Goal: Task Accomplishment & Management: Manage account settings

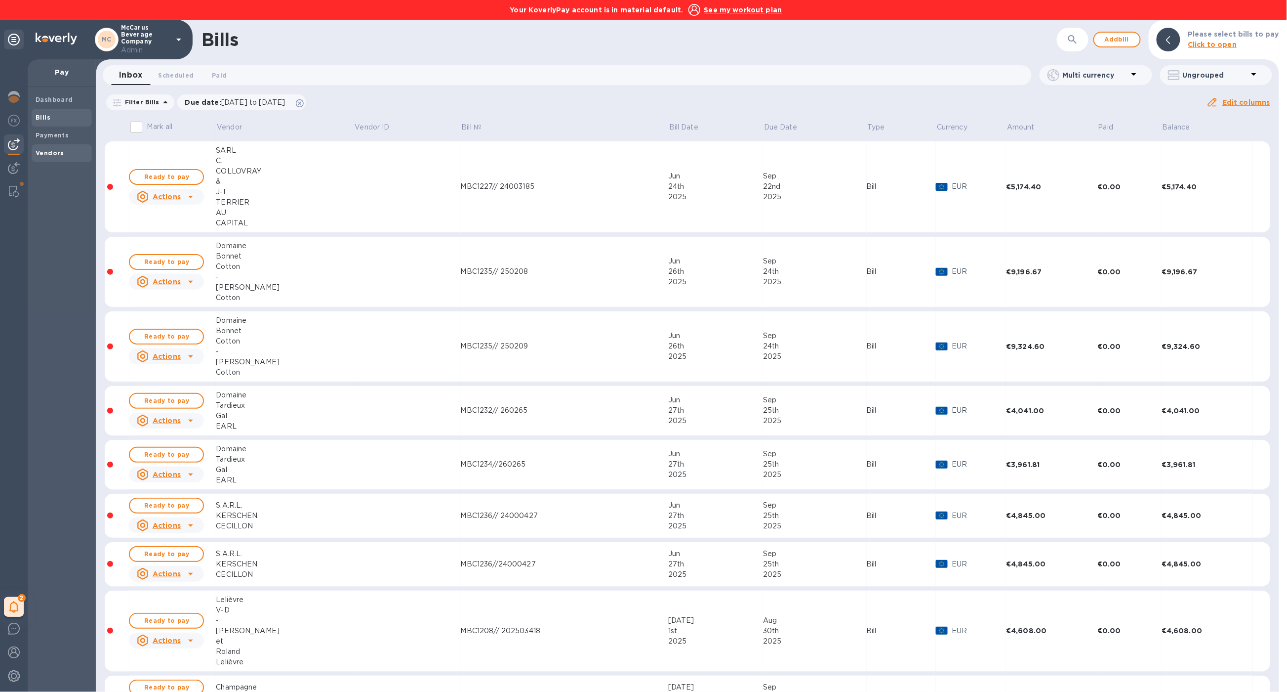
click at [72, 156] on span "Vendors" at bounding box center [62, 153] width 52 height 10
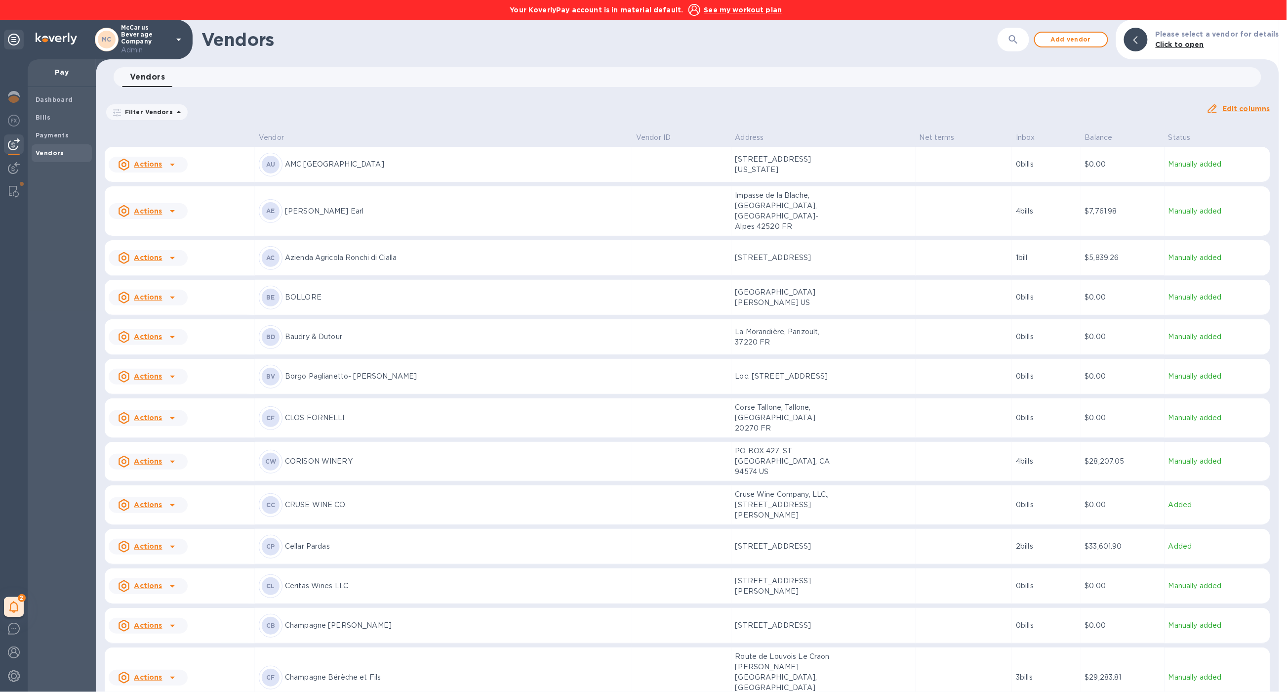
click at [432, 252] on p "Azienda Agricola Ronchi di Cialla" at bounding box center [456, 257] width 343 height 10
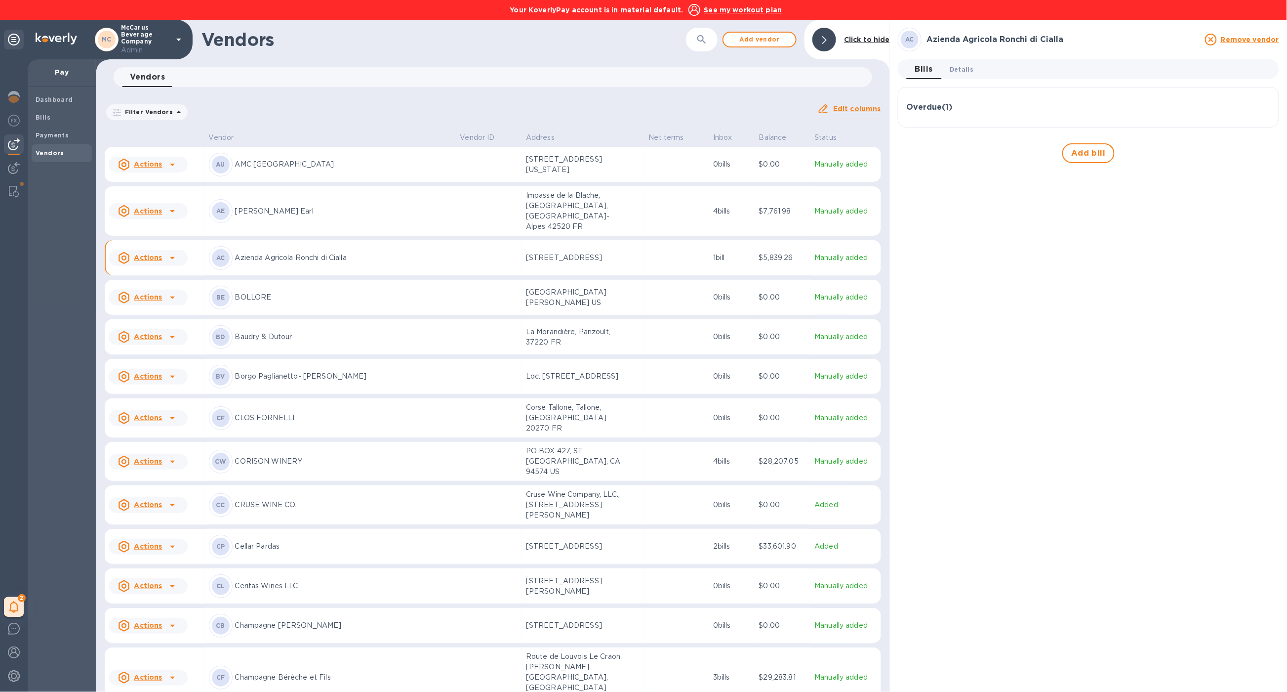
click at [975, 74] on button "Details 0" at bounding box center [962, 69] width 40 height 20
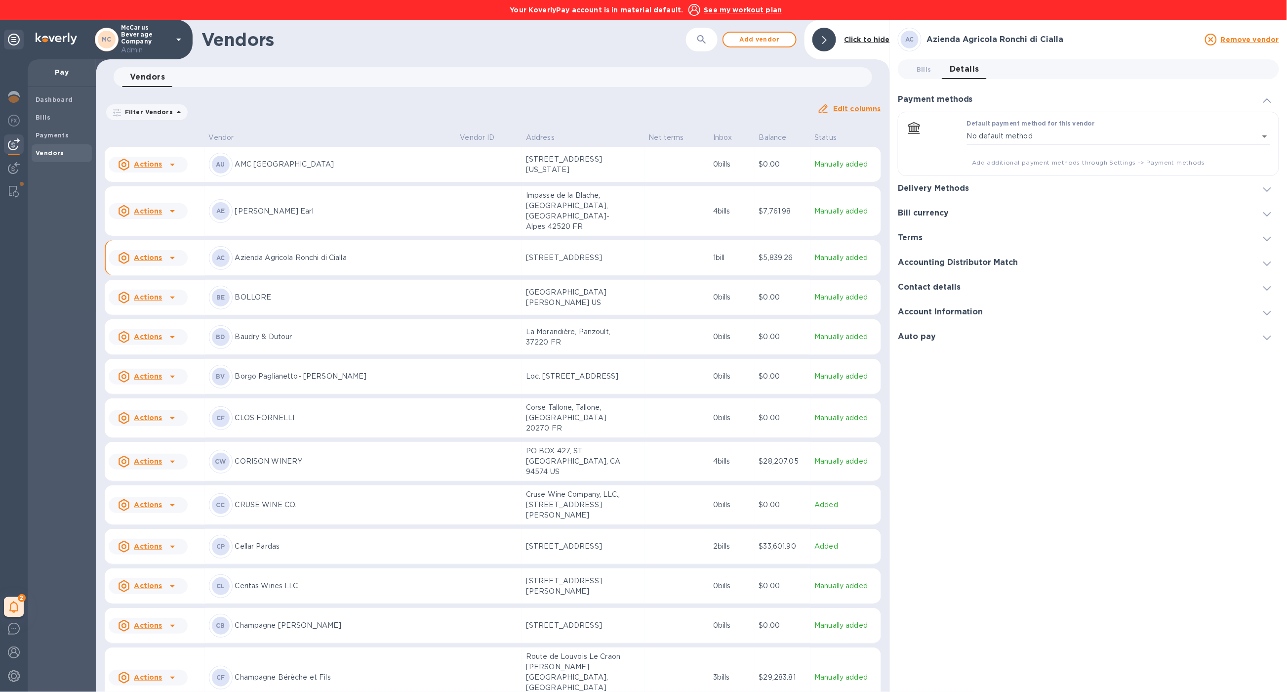
click at [957, 188] on h3 "Delivery Methods" at bounding box center [933, 188] width 71 height 9
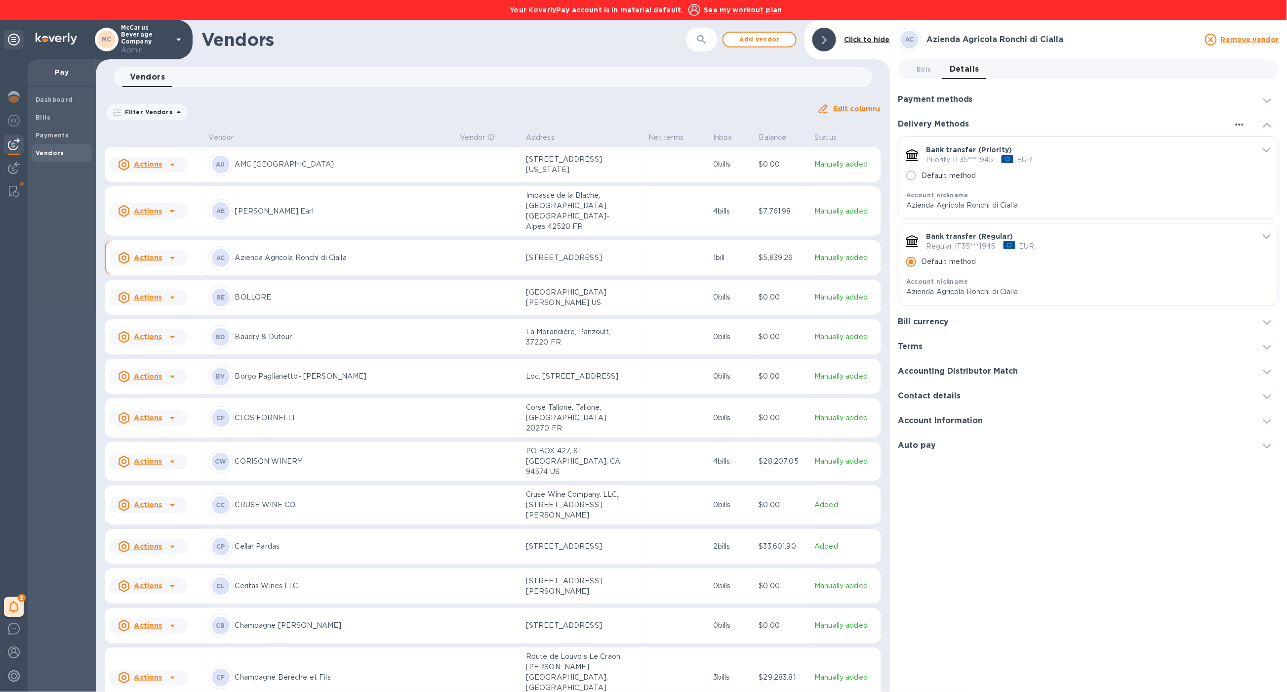
click at [1244, 124] on icon "button" at bounding box center [1240, 125] width 12 height 12
click at [1241, 145] on p "Add new" at bounding box center [1252, 145] width 33 height 10
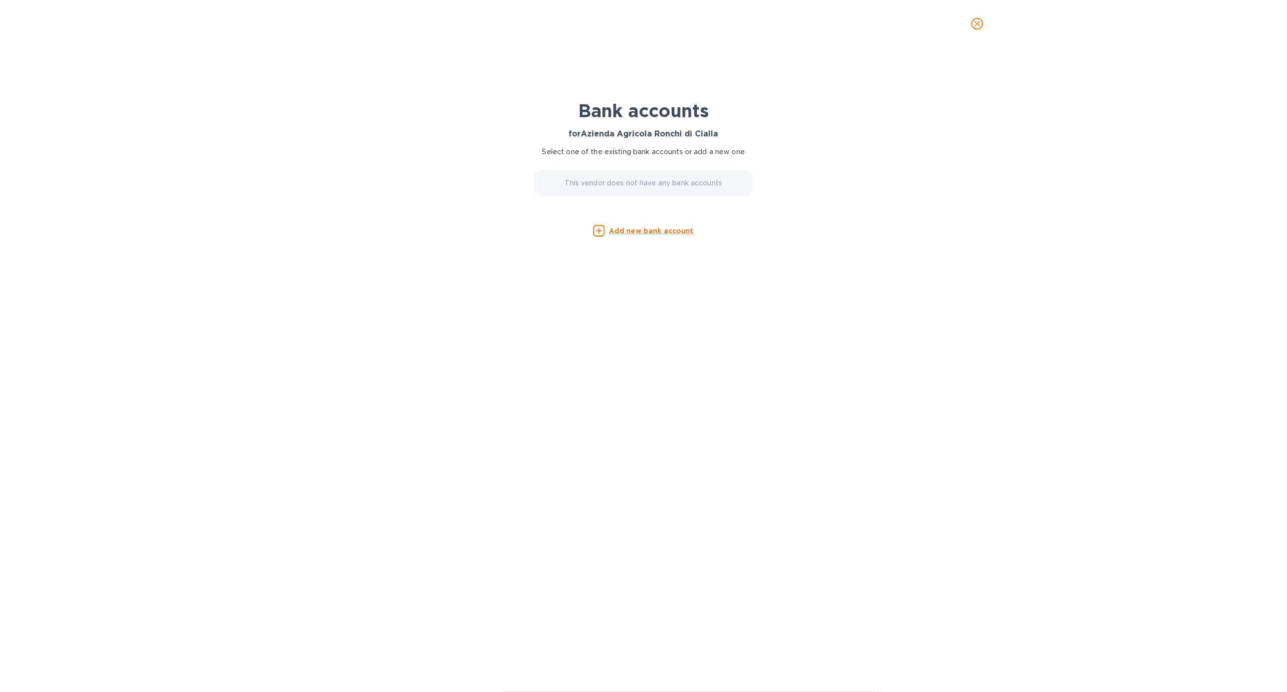
click at [673, 231] on u "Add new bank account" at bounding box center [651, 231] width 85 height 8
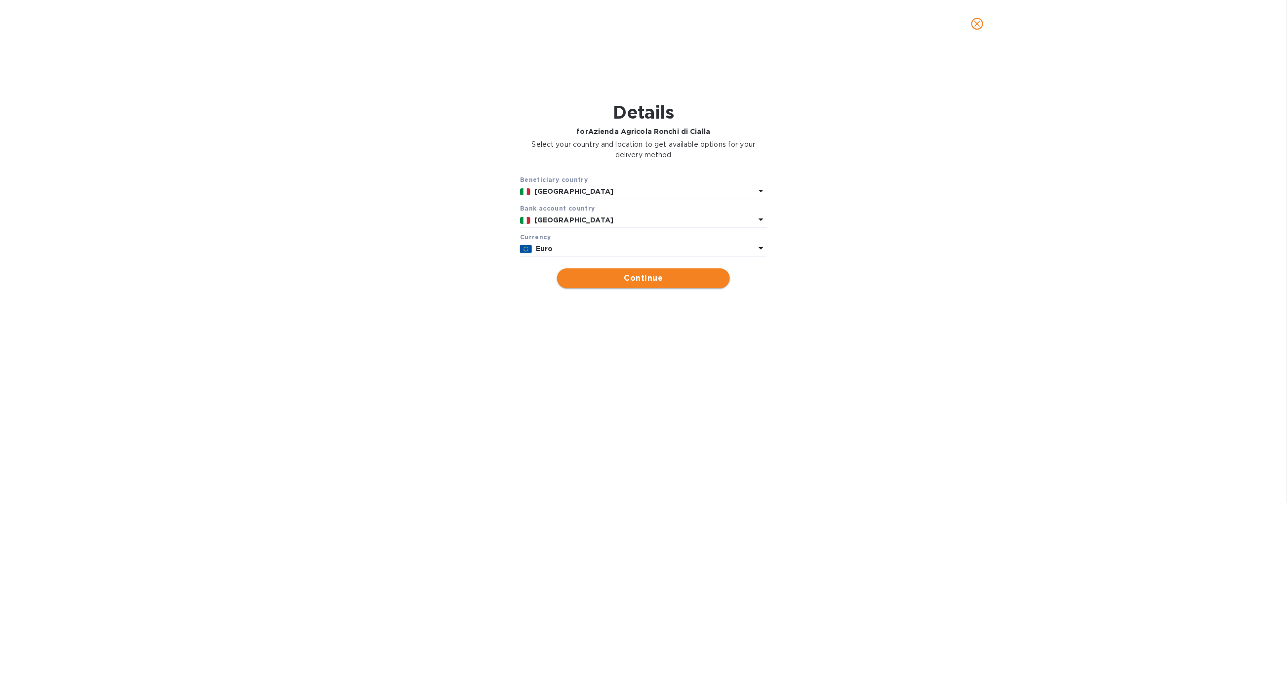
click at [655, 282] on span "Continue" at bounding box center [643, 278] width 157 height 12
type input "Azienda Agricola Ronchi di Cialla"
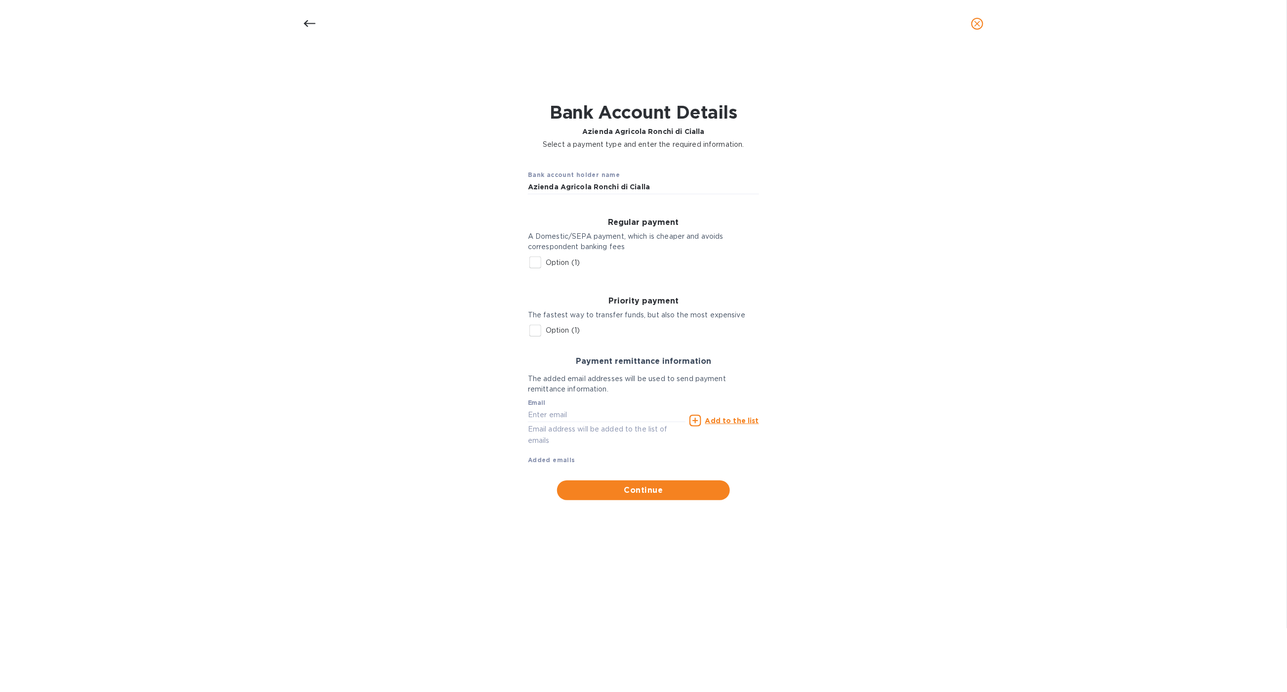
click at [536, 262] on input "Option (1)" at bounding box center [535, 262] width 21 height 21
checkbox input "true"
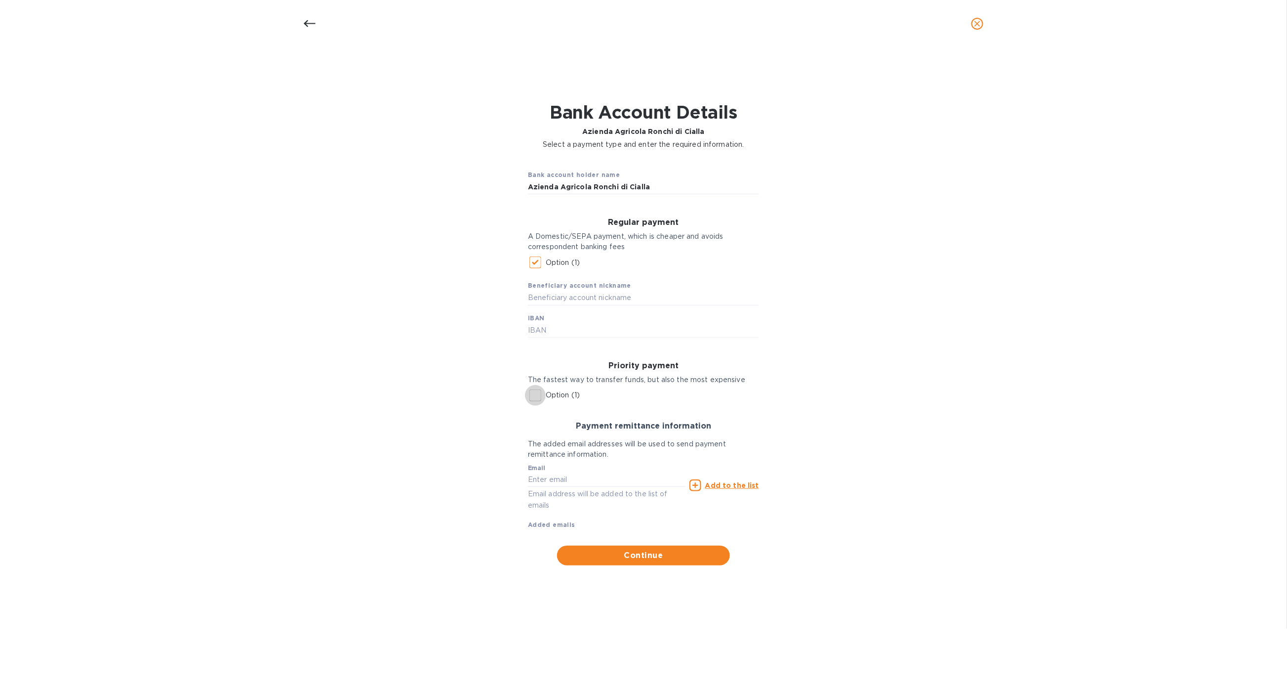
click at [537, 395] on input "Option (1)" at bounding box center [535, 395] width 21 height 21
checkbox input "true"
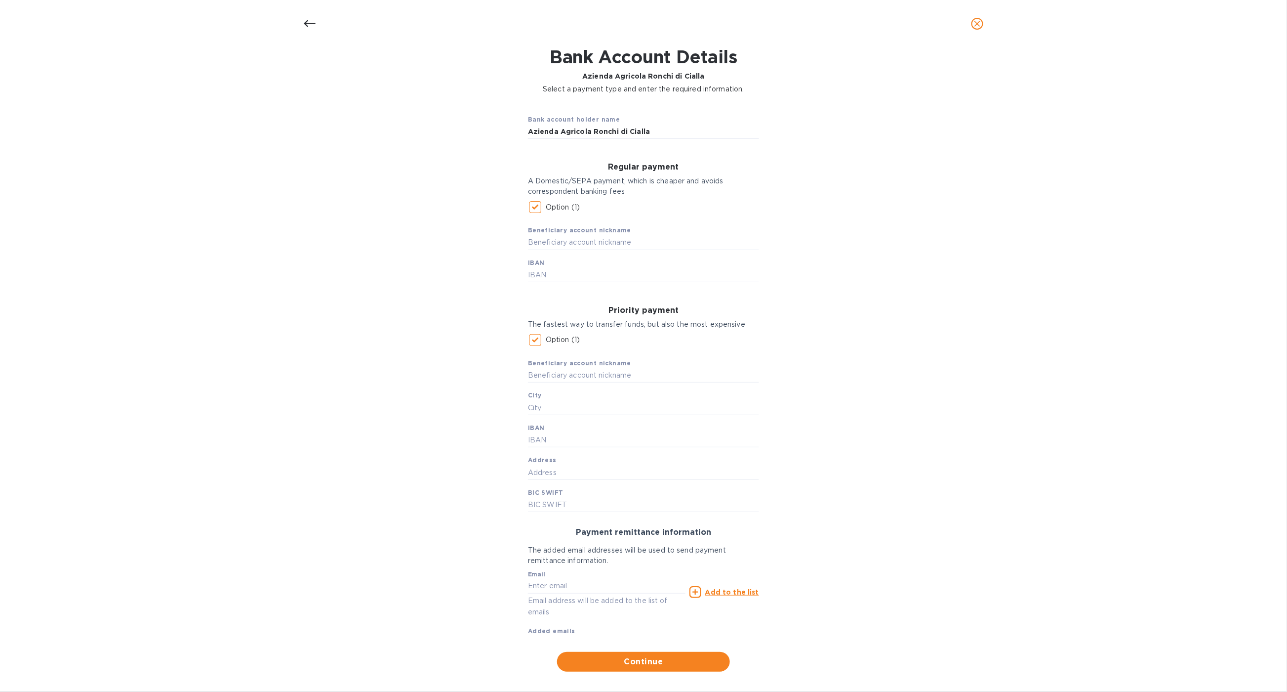
scroll to position [67, 0]
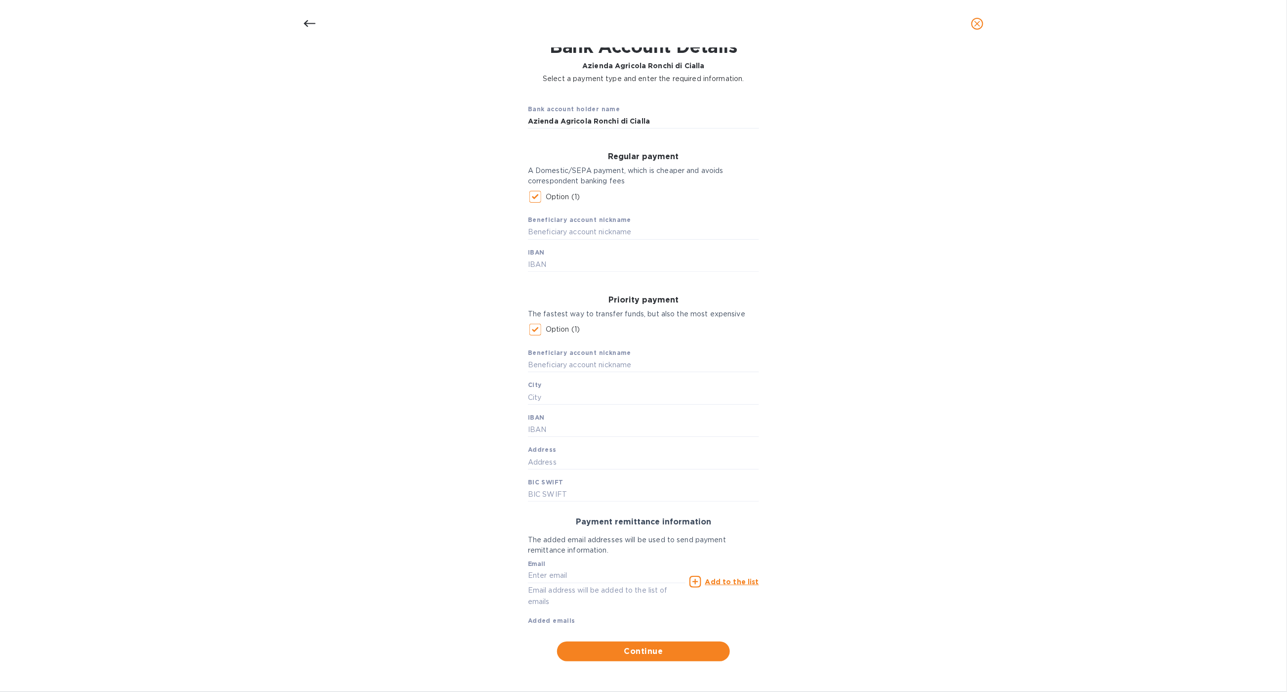
click at [983, 26] on icon "close" at bounding box center [978, 24] width 10 height 10
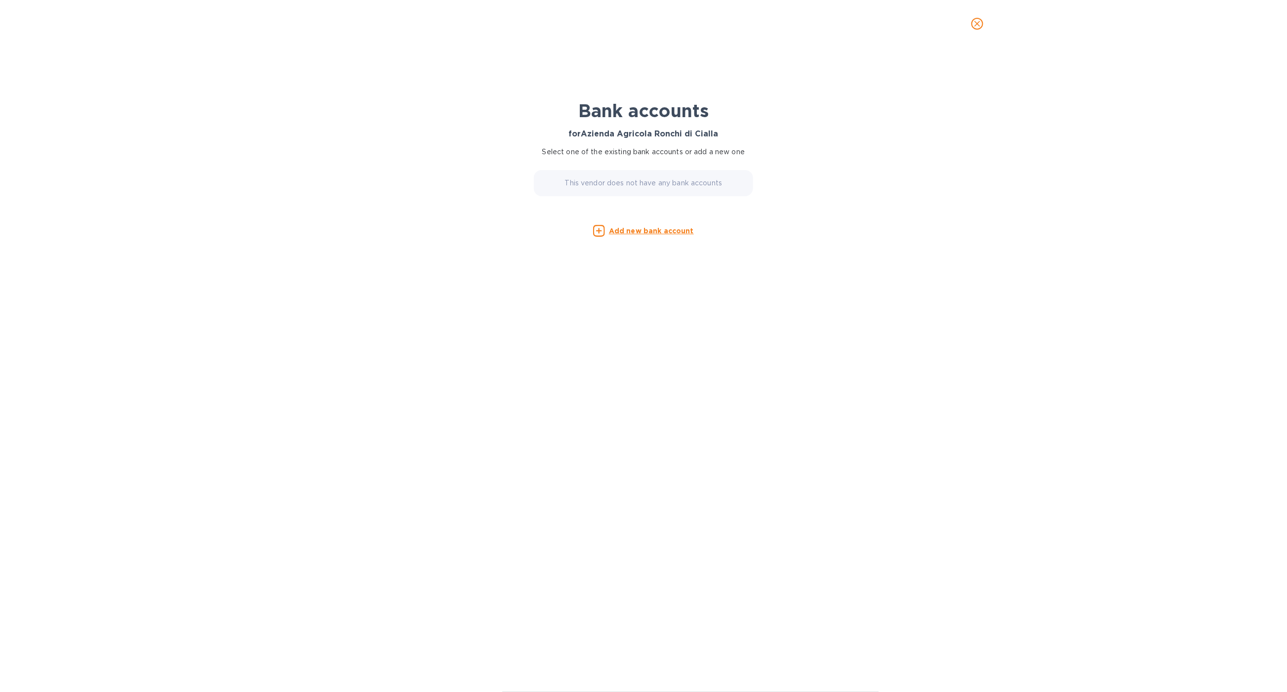
scroll to position [0, 0]
click at [977, 24] on icon "close" at bounding box center [978, 24] width 10 height 10
